Goal: Check status: Check status

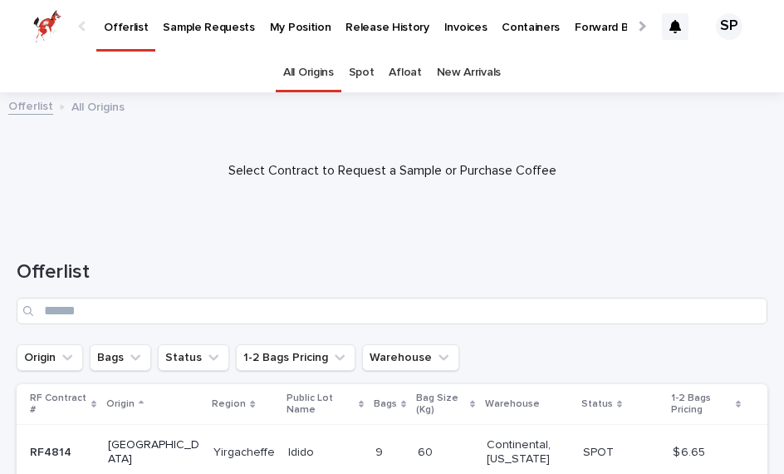
scroll to position [43, 0]
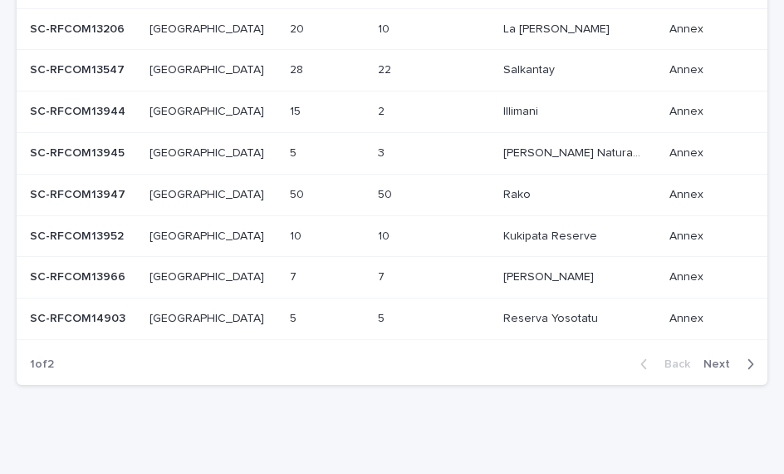
scroll to position [571, 0]
click at [710, 359] on span "Next" at bounding box center [722, 365] width 37 height 12
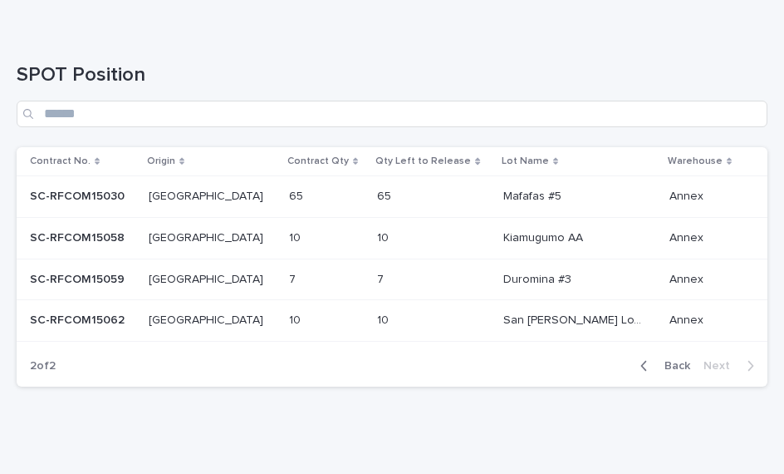
scroll to position [321, 0]
click at [189, 196] on p "[GEOGRAPHIC_DATA]" at bounding box center [208, 194] width 118 height 17
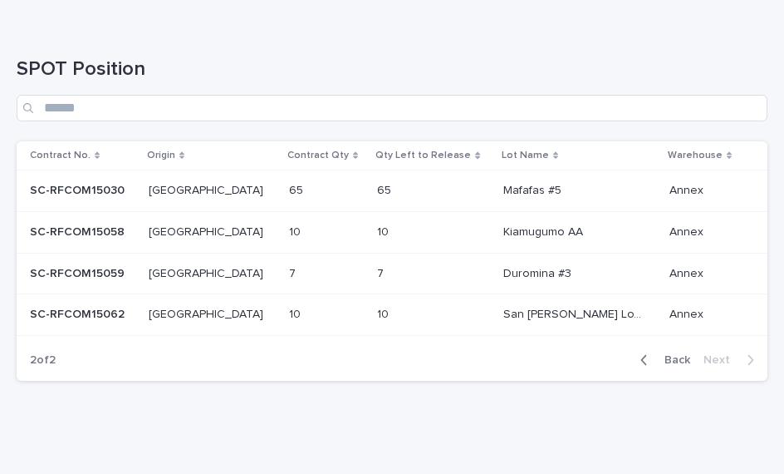
scroll to position [326, 0]
click at [575, 189] on p at bounding box center [572, 191] width 139 height 14
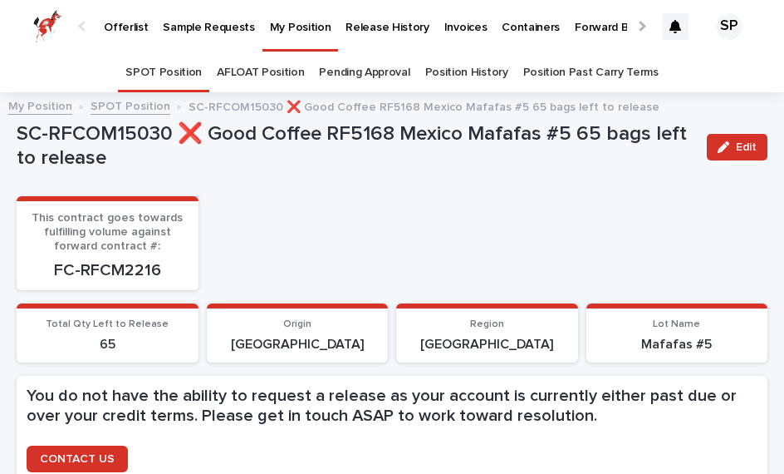
click at [307, 37] on link "My Position" at bounding box center [301, 24] width 76 height 49
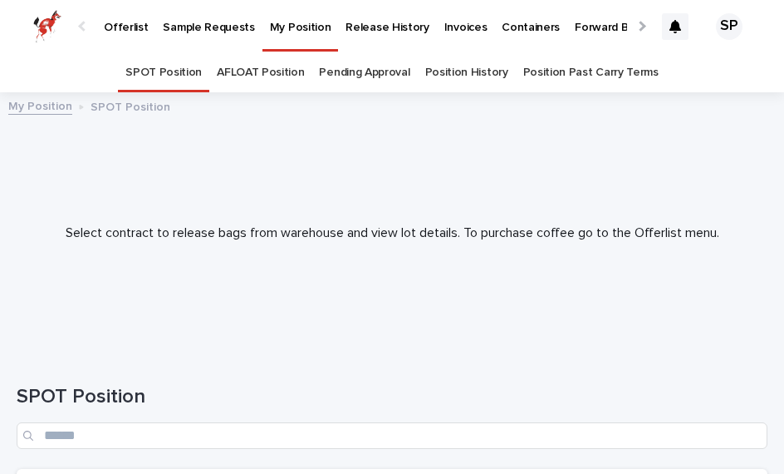
click at [508, 12] on p "Containers" at bounding box center [531, 17] width 58 height 35
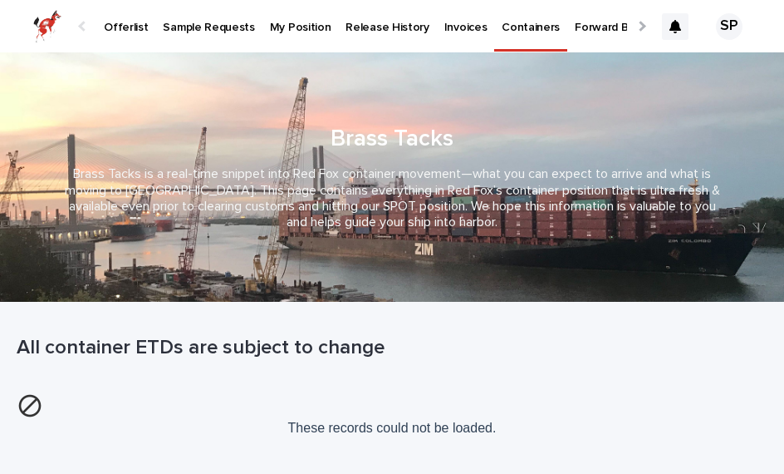
click at [297, 26] on p "My Position" at bounding box center [300, 17] width 61 height 35
